Goal: Check status: Check status

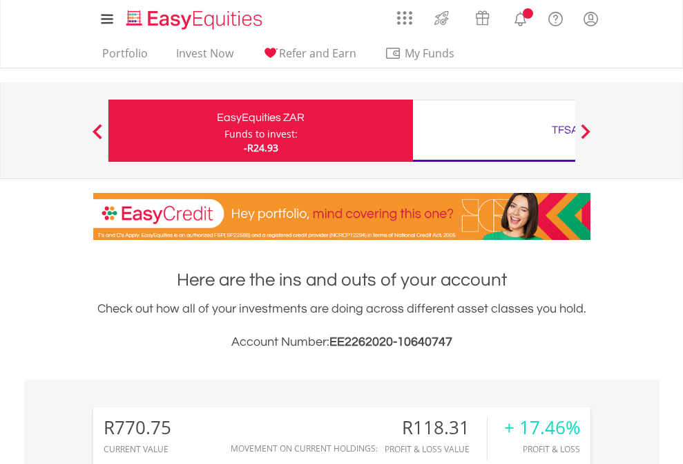
scroll to position [133, 217]
click at [225, 131] on div "Funds to invest:" at bounding box center [261, 134] width 73 height 14
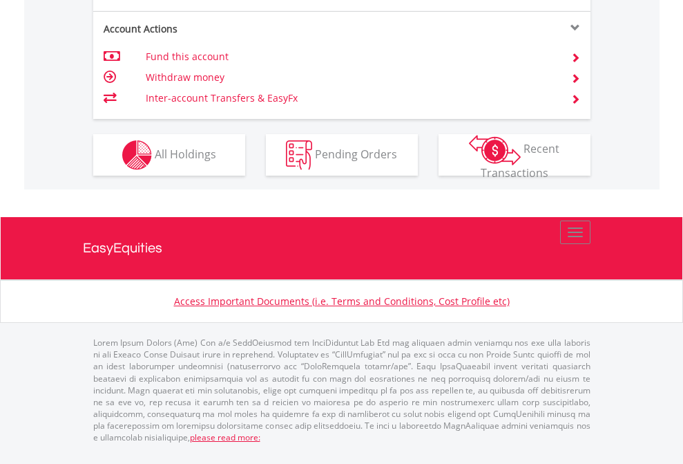
scroll to position [1352, 0]
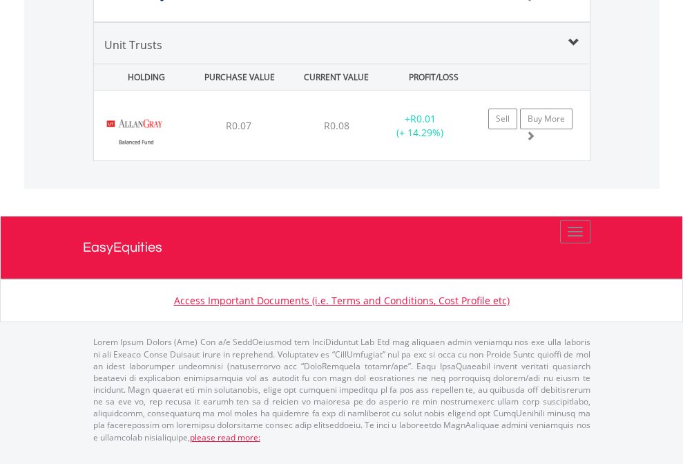
scroll to position [133, 217]
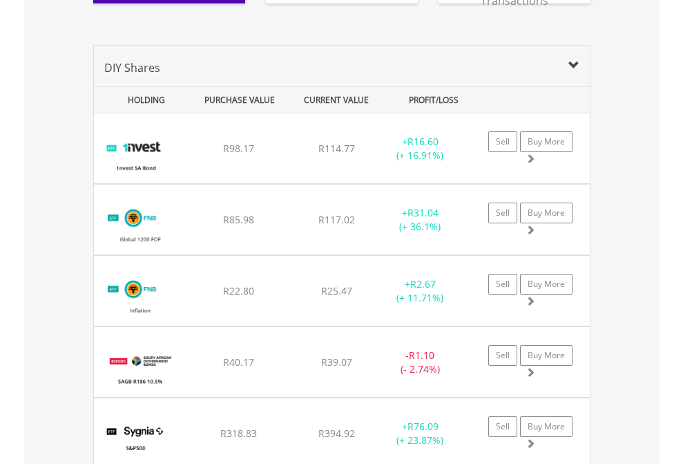
scroll to position [1647, 0]
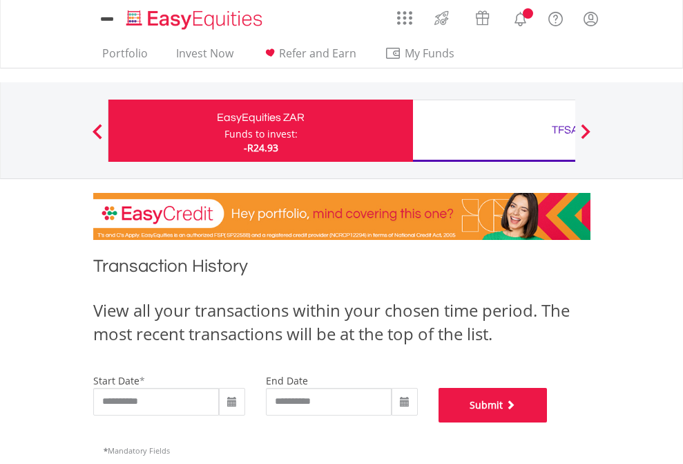
click at [548, 422] on button "Submit" at bounding box center [493, 405] width 109 height 35
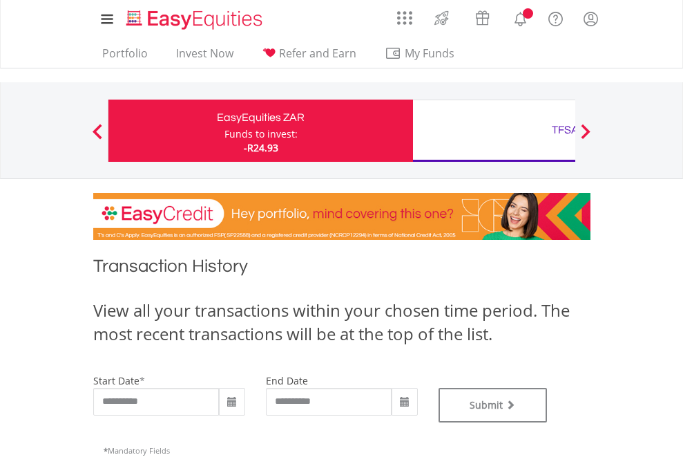
click at [494, 131] on div "TFSA" at bounding box center [565, 129] width 288 height 19
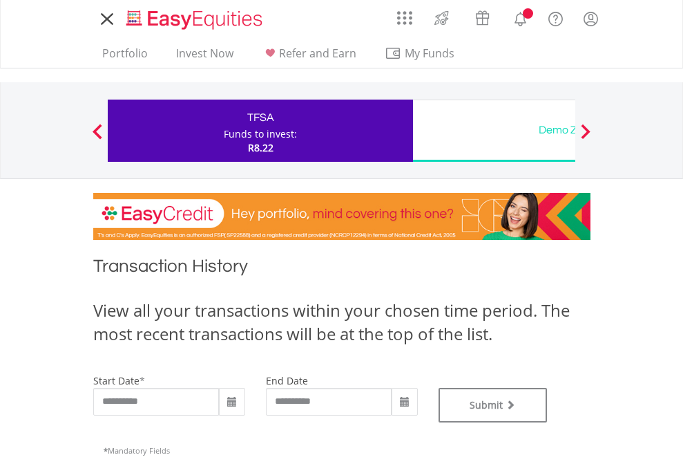
type input "**********"
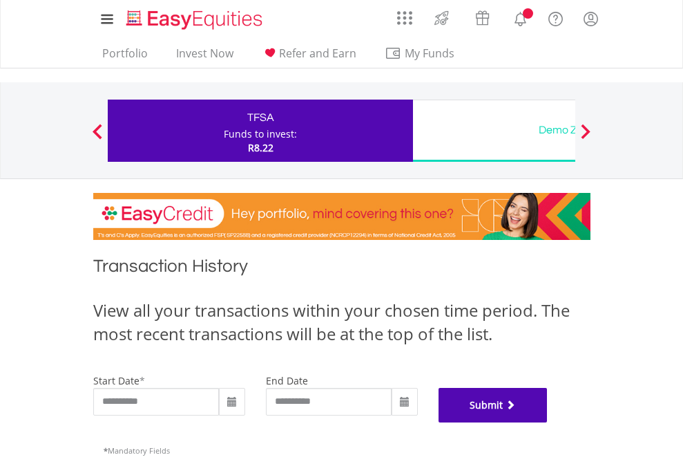
click at [548, 422] on button "Submit" at bounding box center [493, 405] width 109 height 35
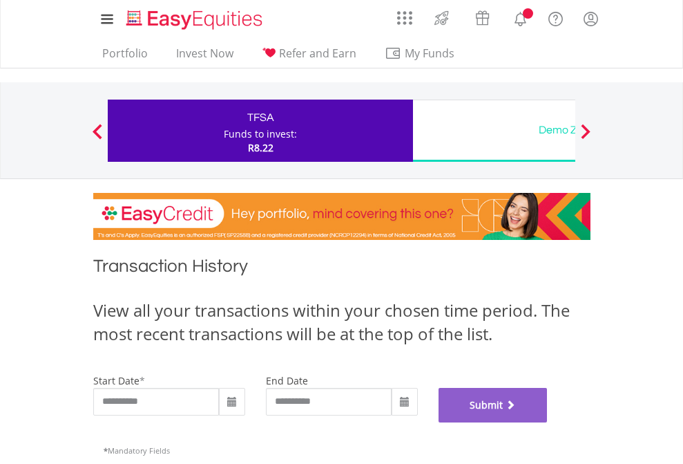
scroll to position [560, 0]
